Goal: Task Accomplishment & Management: Use online tool/utility

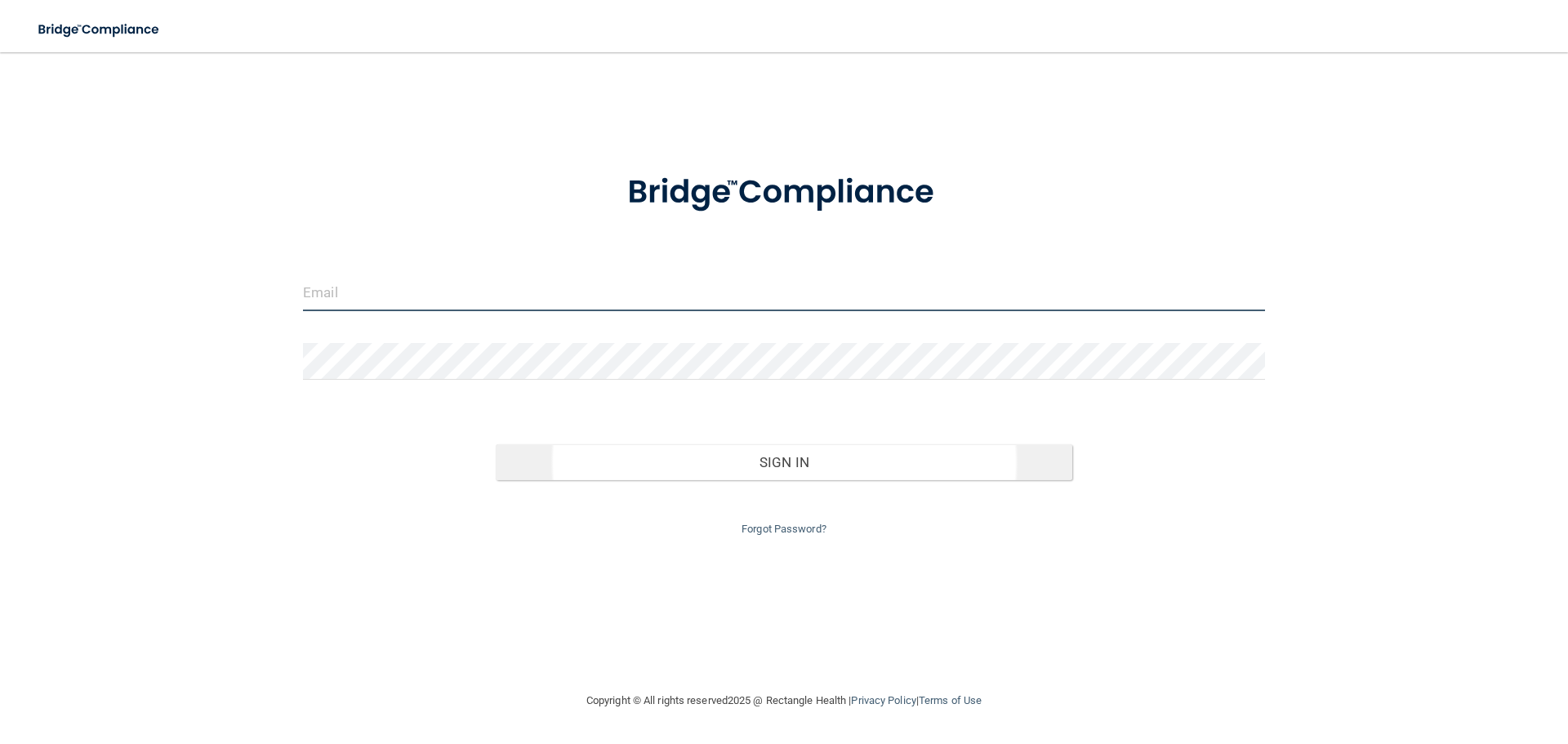
type input "[EMAIL_ADDRESS][DOMAIN_NAME]"
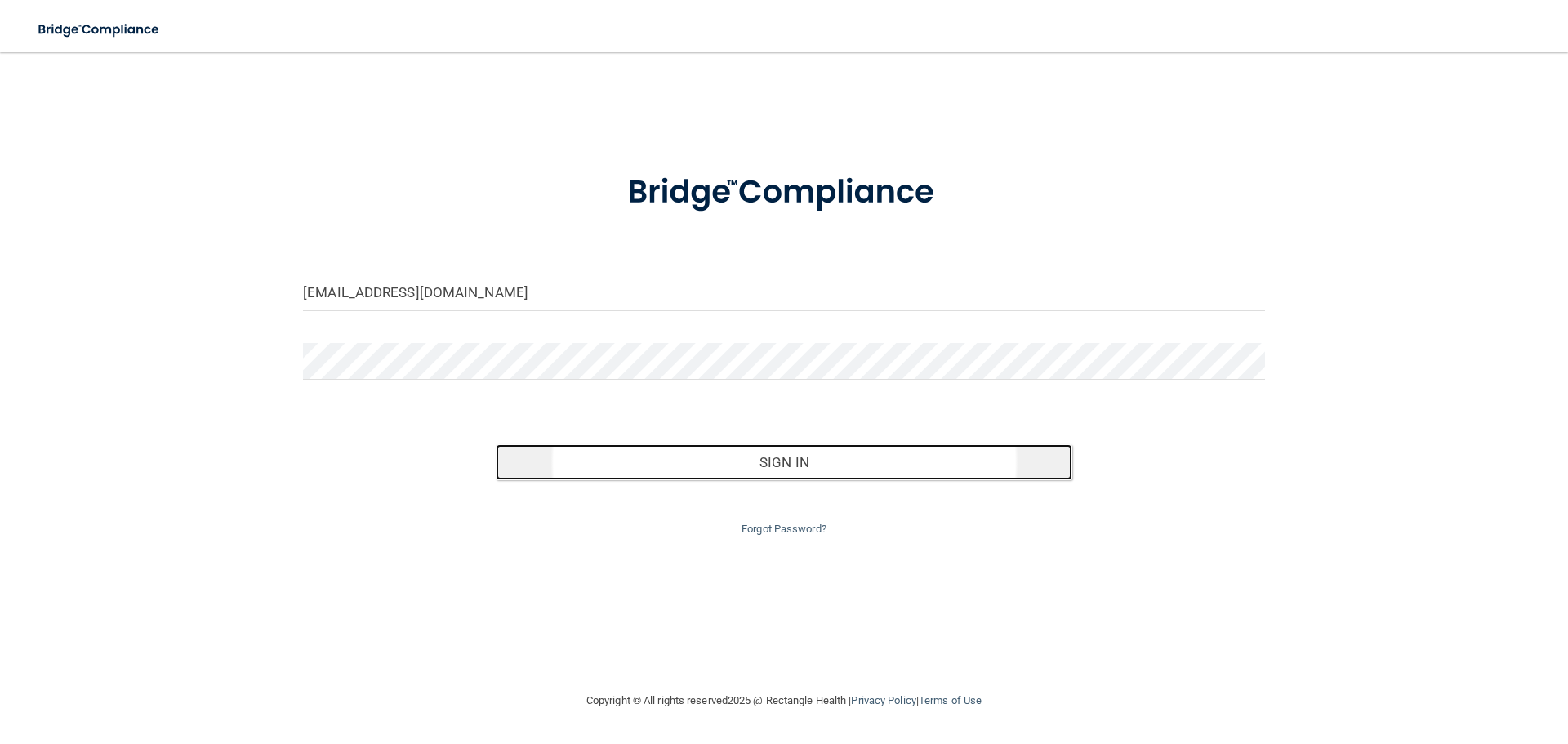
click at [904, 469] on button "Sign In" at bounding box center [784, 462] width 578 height 36
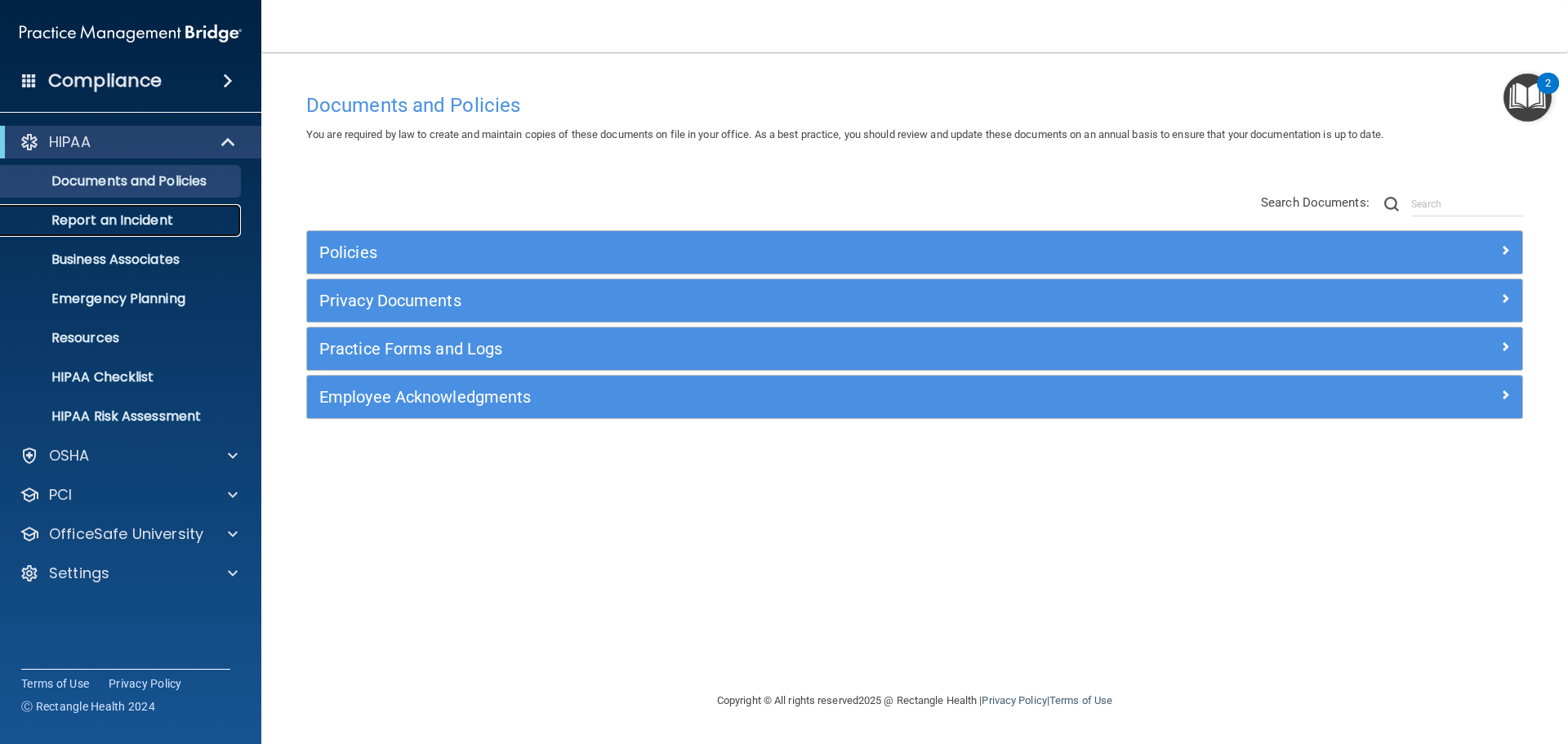
click at [181, 221] on p "Report an Incident" at bounding box center [122, 220] width 223 height 16
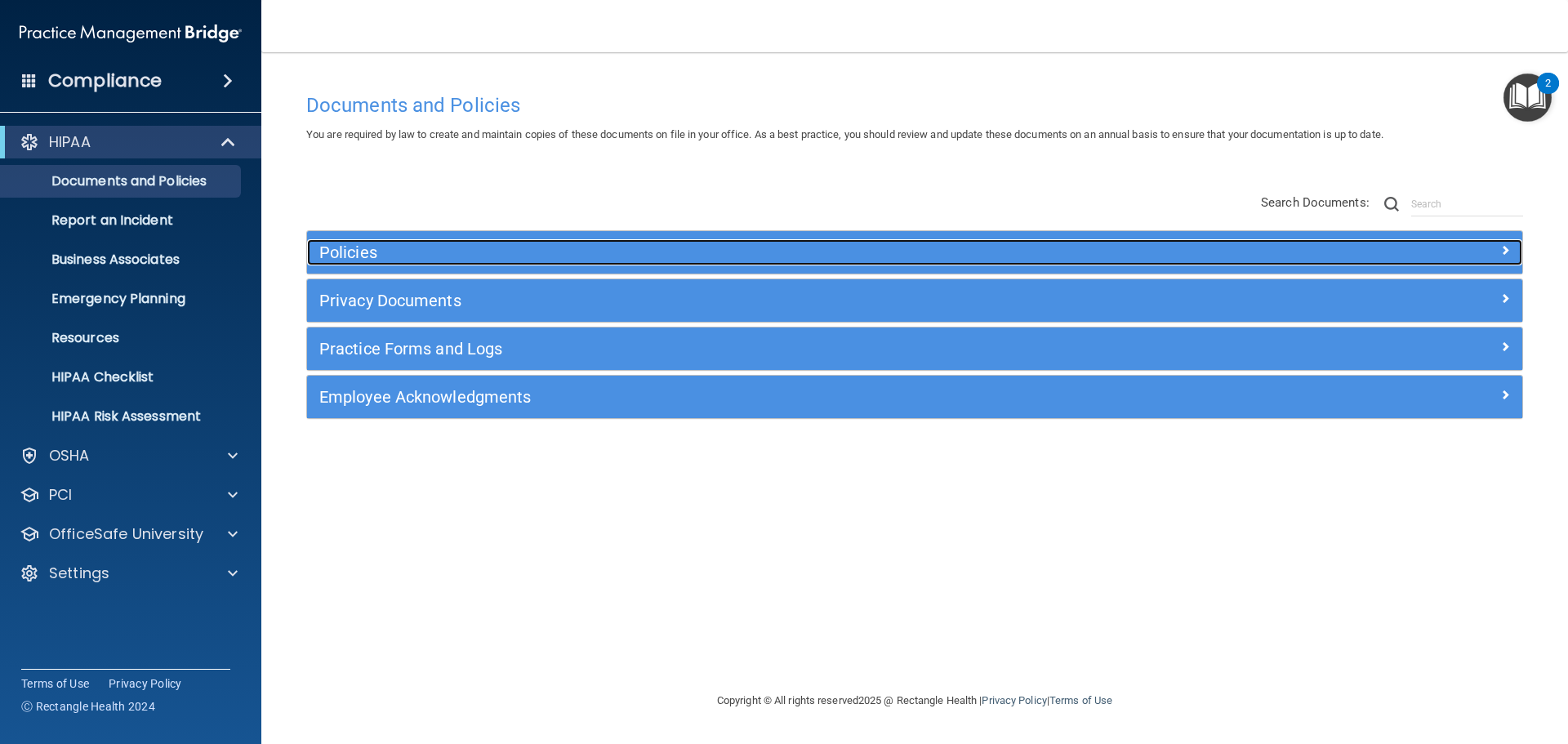
click at [410, 254] on h5 "Policies" at bounding box center [762, 252] width 887 height 18
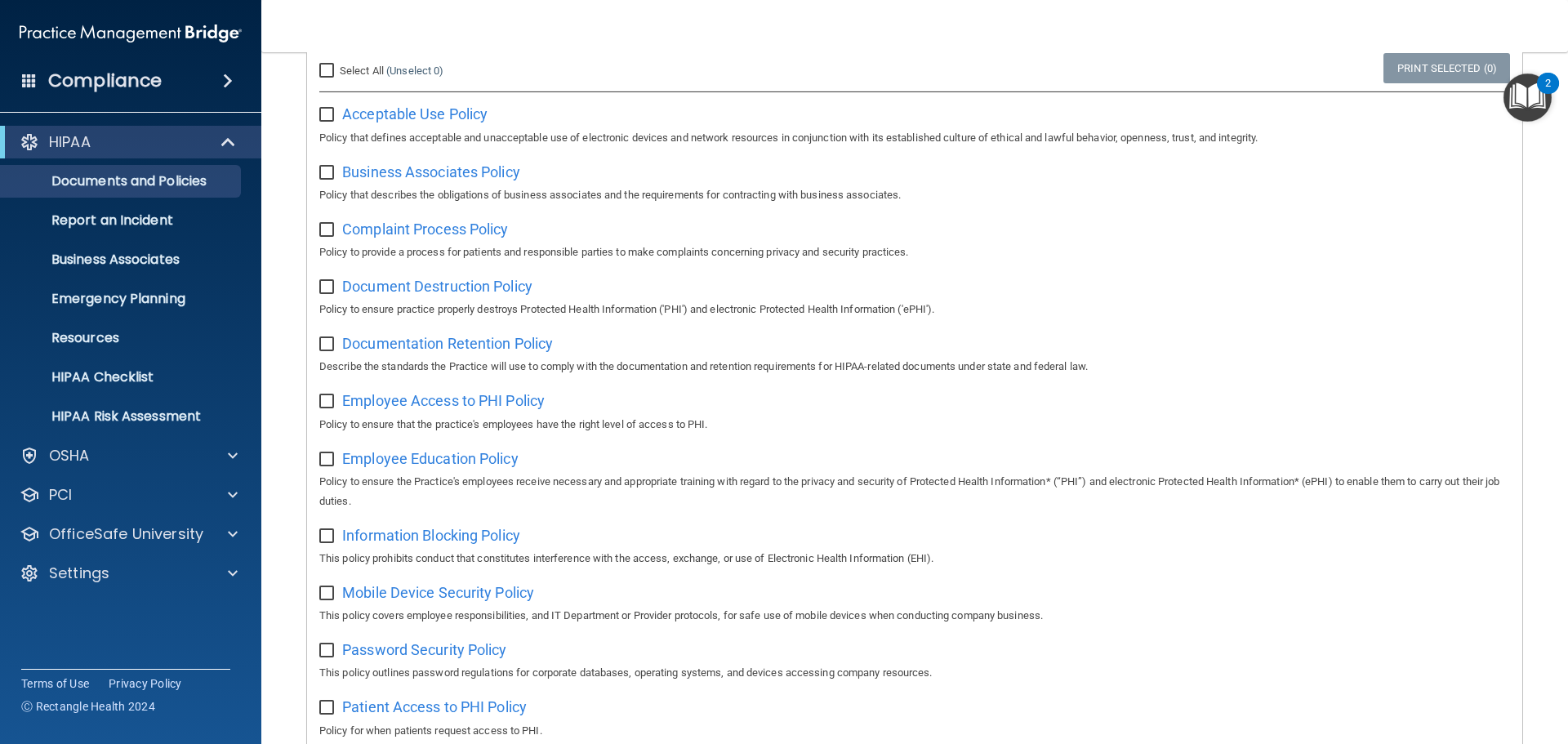
scroll to position [245, 0]
